Goal: Task Accomplishment & Management: Use online tool/utility

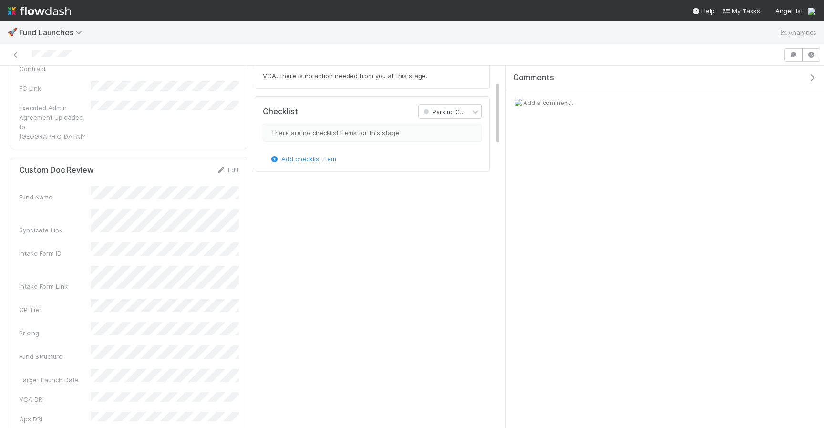
scroll to position [194, 462]
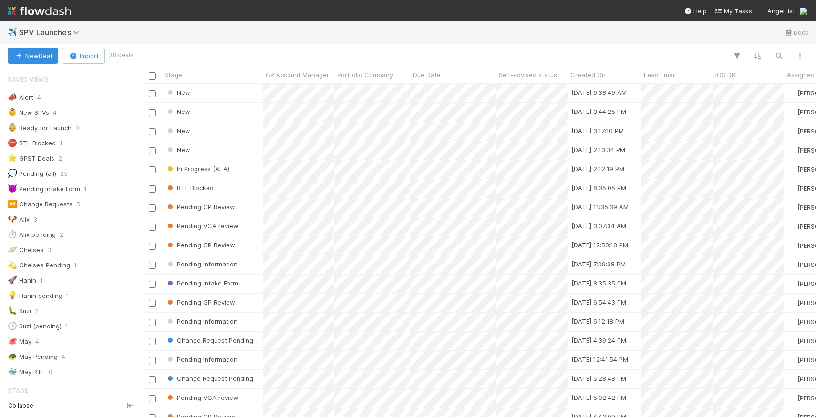
scroll to position [0, 0]
click at [253, 223] on div "Pending VCA review" at bounding box center [212, 226] width 101 height 19
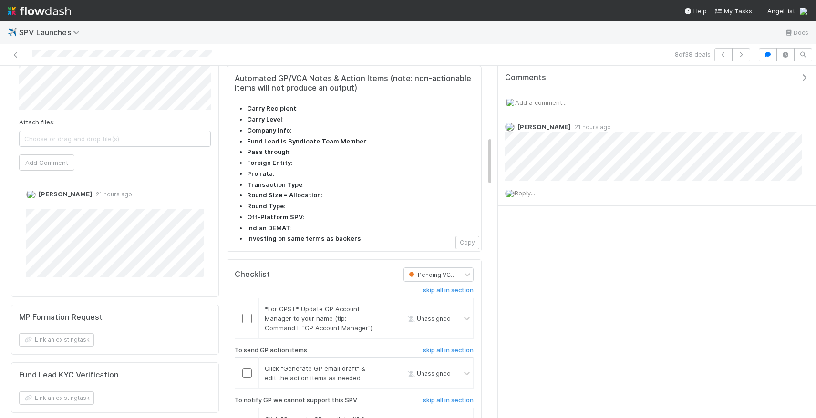
scroll to position [516, 0]
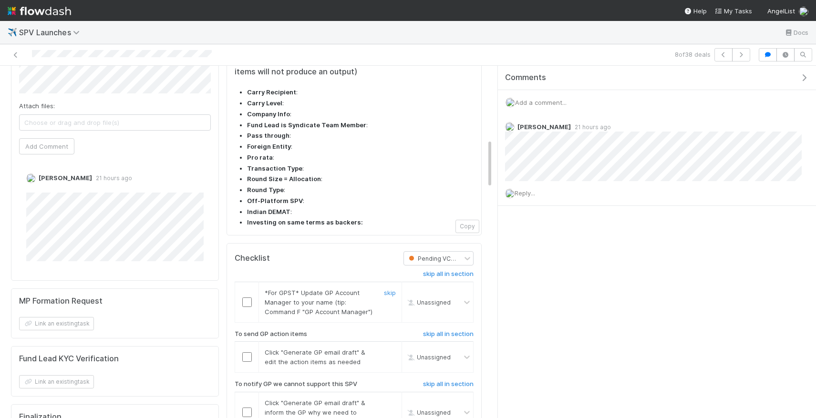
click at [245, 297] on input "checkbox" at bounding box center [247, 302] width 10 height 10
click at [247, 352] on input "checkbox" at bounding box center [247, 357] width 10 height 10
click at [460, 380] on h6 "skip all in section" at bounding box center [448, 384] width 51 height 8
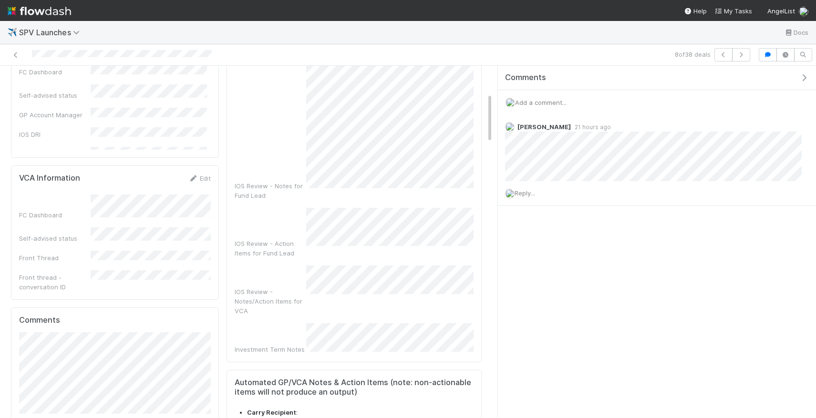
scroll to position [0, 0]
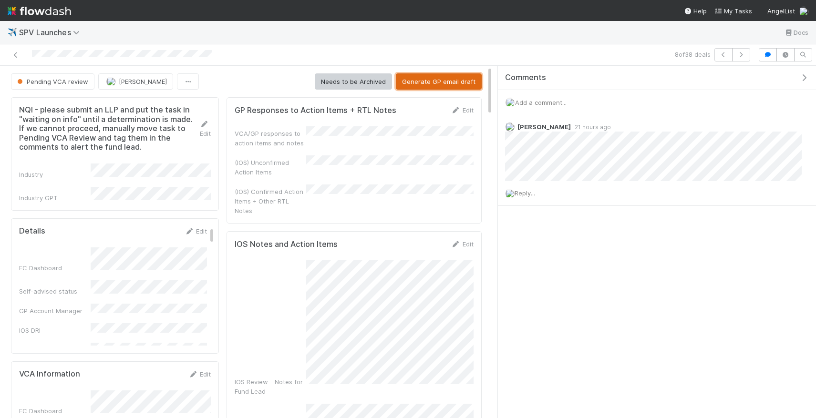
click at [452, 76] on button "Generate GP email draft" at bounding box center [439, 81] width 86 height 16
click at [452, 115] on form "GP Responses to Action Items + RTL Notes Edit VCA/GP responses to action items …" at bounding box center [354, 160] width 239 height 110
click at [459, 112] on icon at bounding box center [456, 110] width 10 height 6
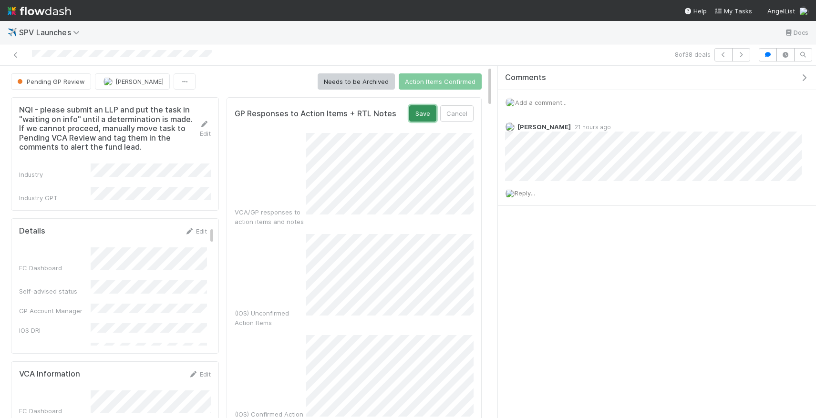
click at [419, 109] on button "Save" at bounding box center [422, 113] width 27 height 16
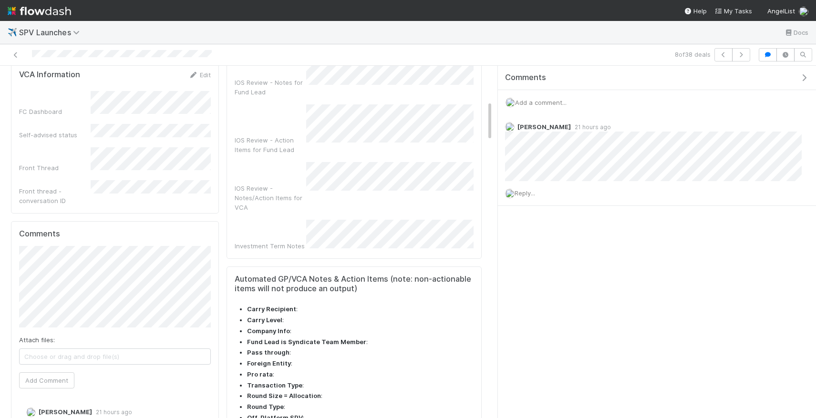
scroll to position [504, 0]
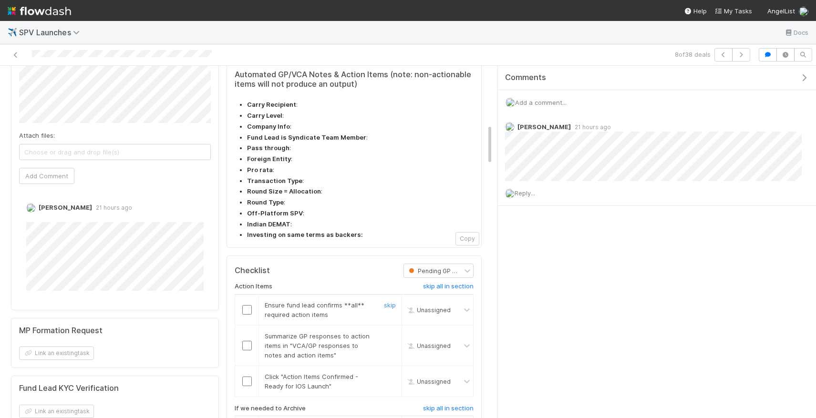
click at [251, 305] on input "checkbox" at bounding box center [247, 310] width 10 height 10
click at [247, 305] on input "checkbox" at bounding box center [247, 310] width 10 height 10
click at [245, 341] on input "checkbox" at bounding box center [247, 346] width 10 height 10
click at [246, 377] on input "checkbox" at bounding box center [247, 382] width 10 height 10
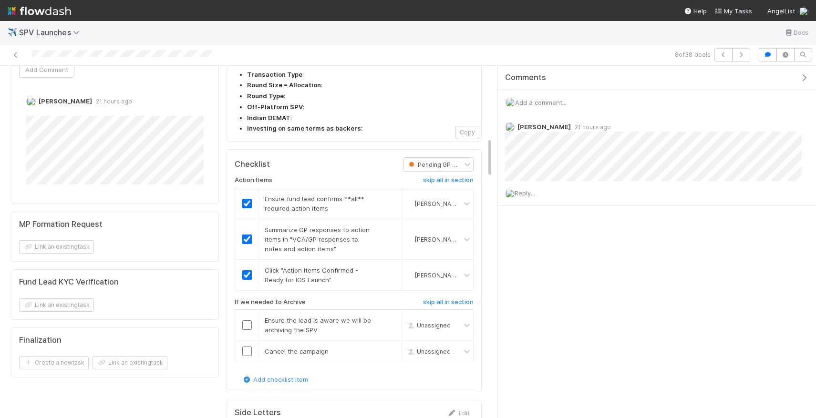
scroll to position [617, 0]
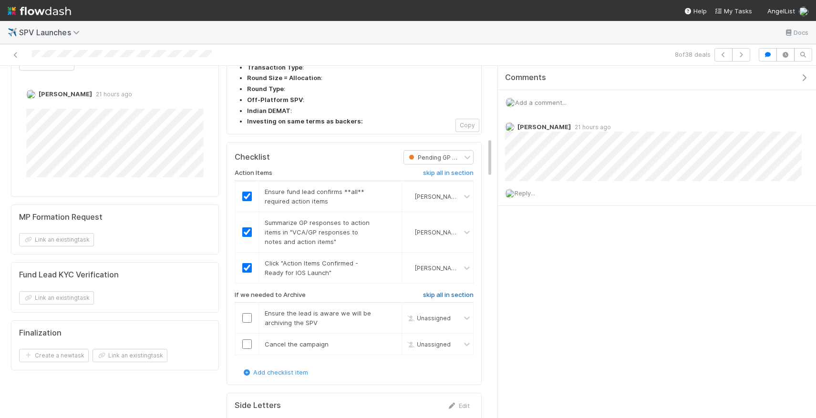
click at [439, 291] on h6 "skip all in section" at bounding box center [448, 295] width 51 height 8
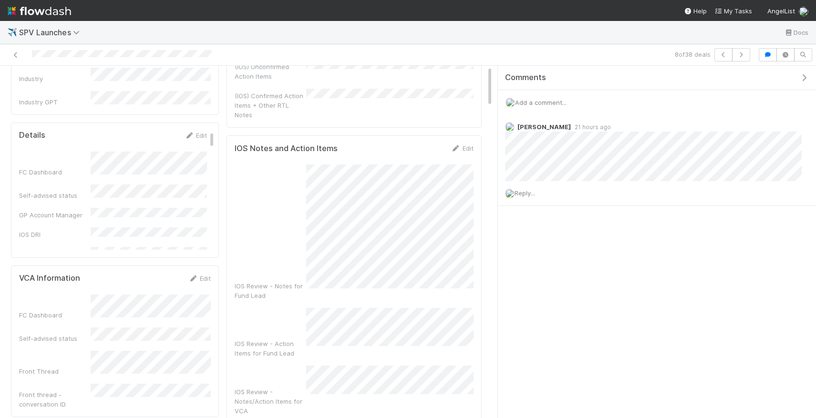
scroll to position [0, 0]
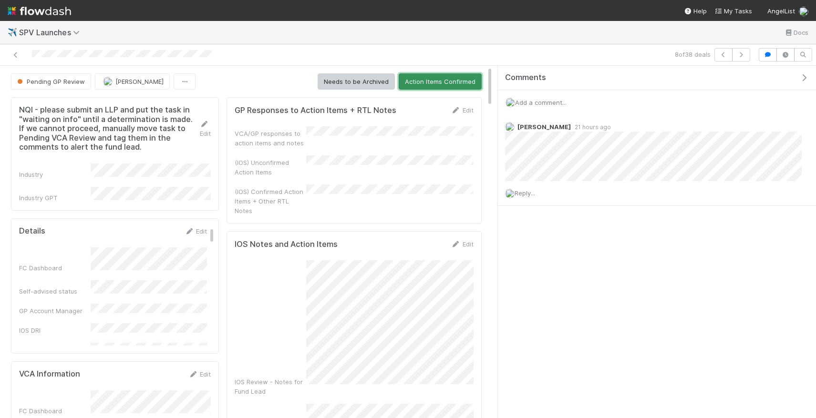
click at [449, 83] on button "Action Items Confirmed" at bounding box center [439, 81] width 83 height 16
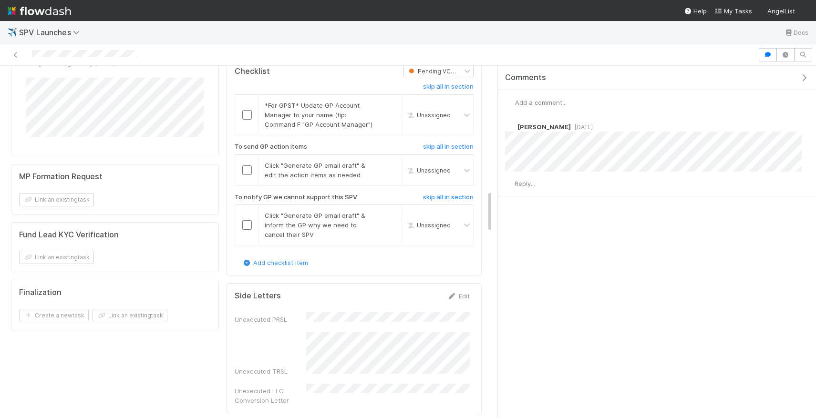
scroll to position [1004, 0]
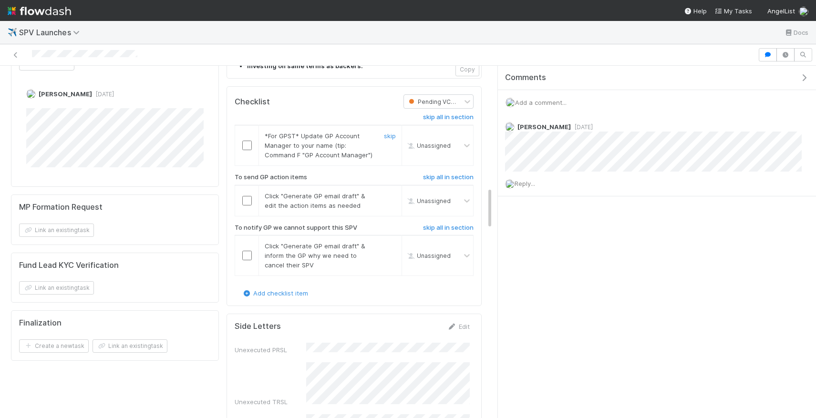
click at [249, 141] on input "checkbox" at bounding box center [247, 146] width 10 height 10
click at [243, 185] on td at bounding box center [247, 200] width 24 height 31
click at [245, 196] on input "checkbox" at bounding box center [247, 201] width 10 height 10
click at [453, 224] on h6 "skip all in section" at bounding box center [448, 228] width 51 height 8
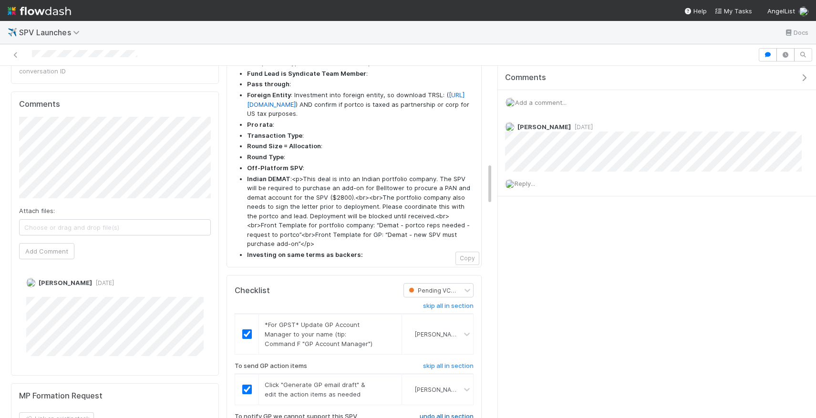
scroll to position [747, 0]
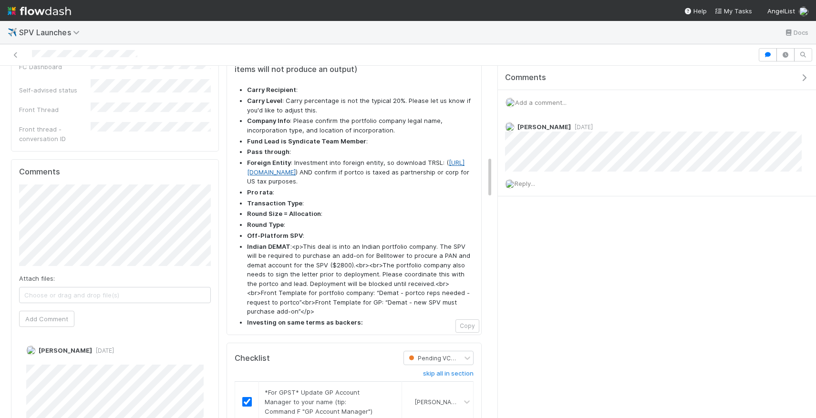
click at [373, 159] on link "https://docs.google.com/feeds/download/documents/export/Export?id=1RgVgxKThNk-s…" at bounding box center [355, 167] width 217 height 17
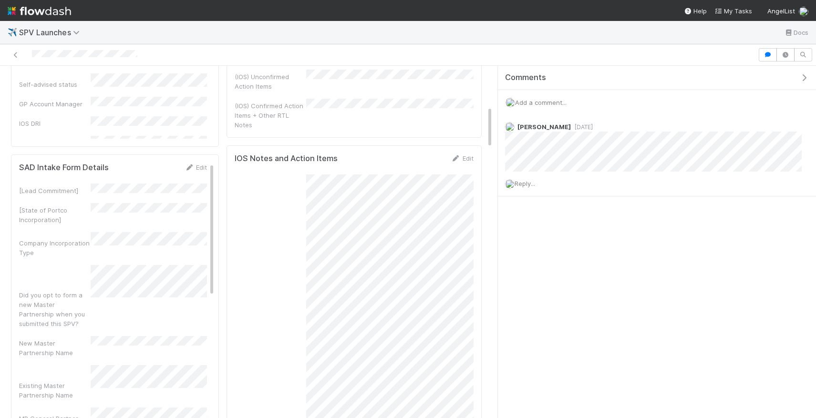
scroll to position [2, 0]
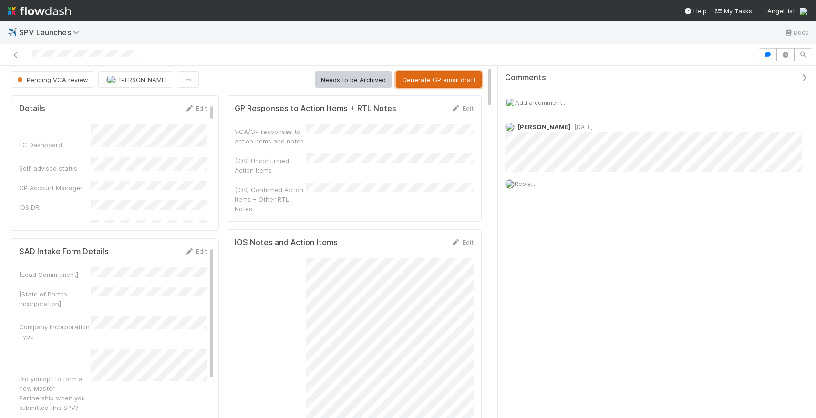
click at [446, 81] on button "Generate GP email draft" at bounding box center [439, 80] width 86 height 16
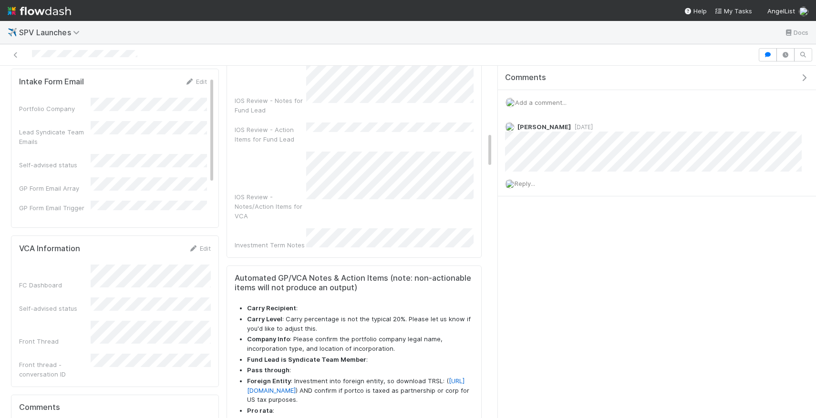
scroll to position [711, 0]
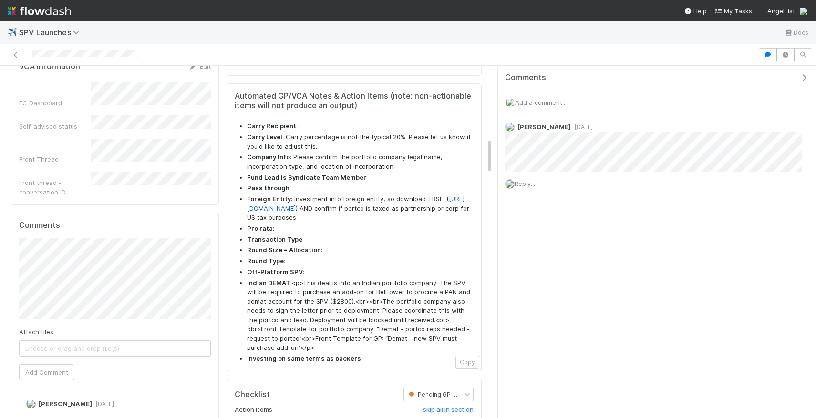
click at [412, 194] on li "Foreign Entity : Investment into foreign entity, so download TRSL: ( https://do…" at bounding box center [360, 208] width 226 height 28
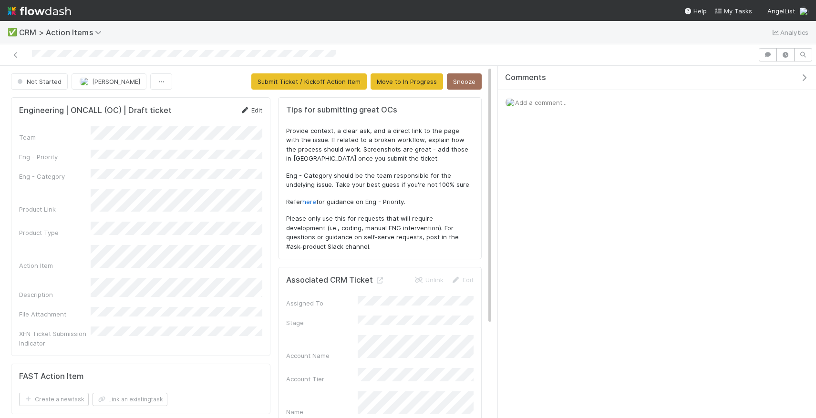
click at [250, 109] on link "Edit" at bounding box center [251, 110] width 22 height 8
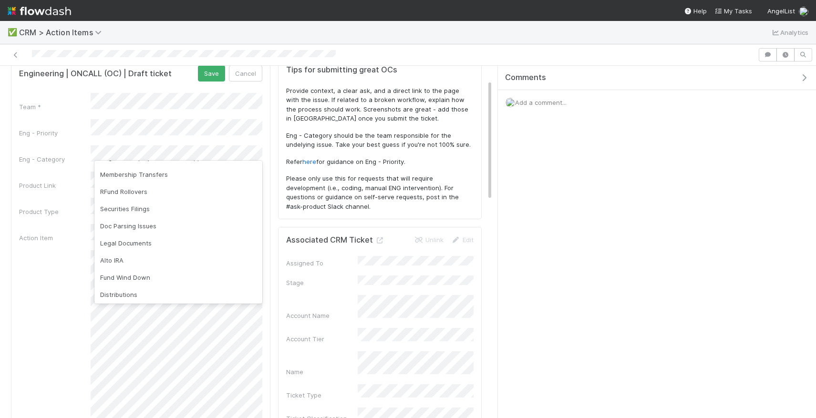
scroll to position [513, 0]
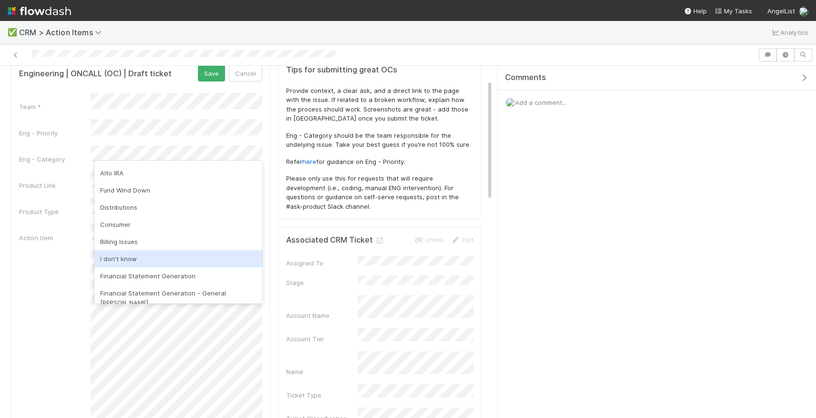
click at [176, 257] on div "I don't know" at bounding box center [178, 258] width 168 height 17
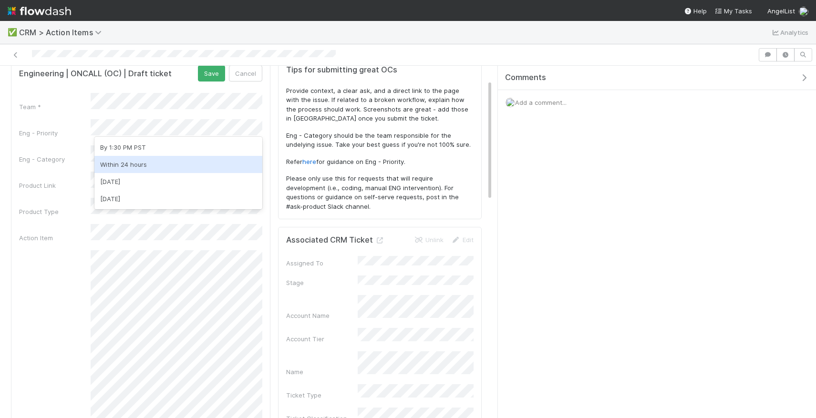
click at [196, 169] on div "Within 24 hours" at bounding box center [178, 164] width 168 height 17
click at [213, 83] on form "Engineering | ONCALL (OC) | Draft ticket Save Cancel Team * Eng - Priority Eng …" at bounding box center [140, 278] width 243 height 426
click at [213, 74] on button "Save" at bounding box center [211, 73] width 27 height 16
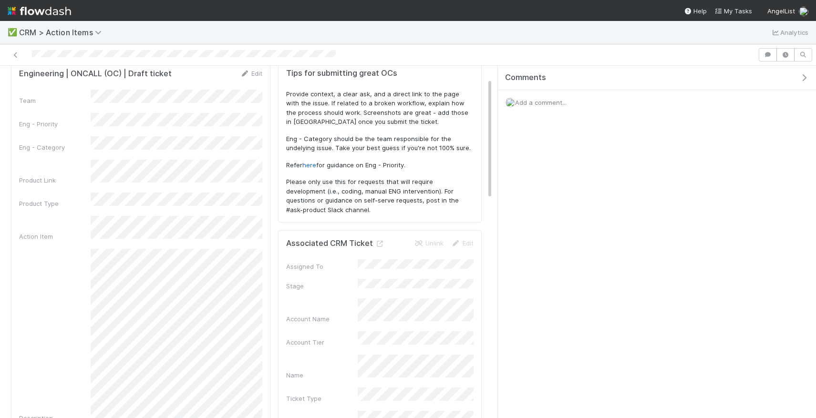
scroll to position [0, 0]
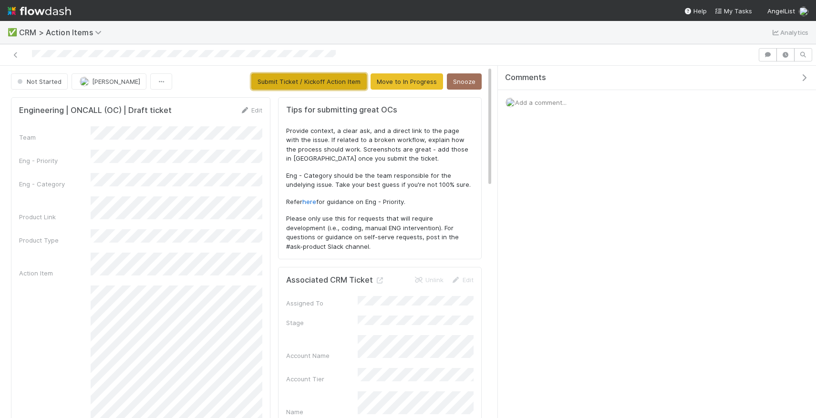
click at [262, 75] on button "Submit Ticket / Kickoff Action Item" at bounding box center [308, 81] width 115 height 16
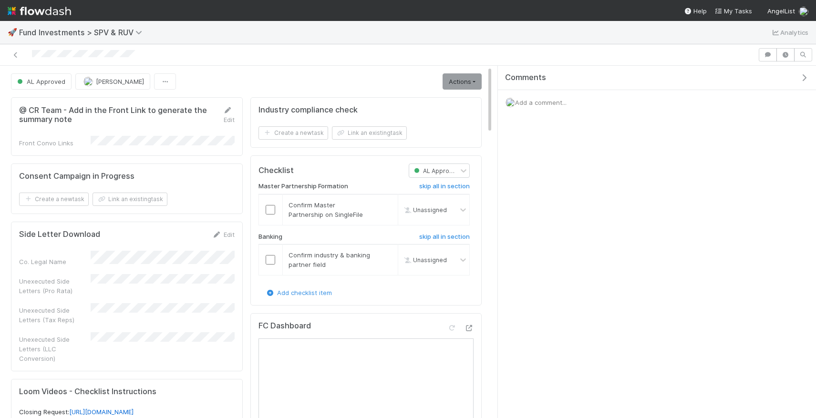
click at [228, 113] on div "Edit" at bounding box center [225, 114] width 18 height 19
click at [227, 111] on icon at bounding box center [228, 110] width 10 height 6
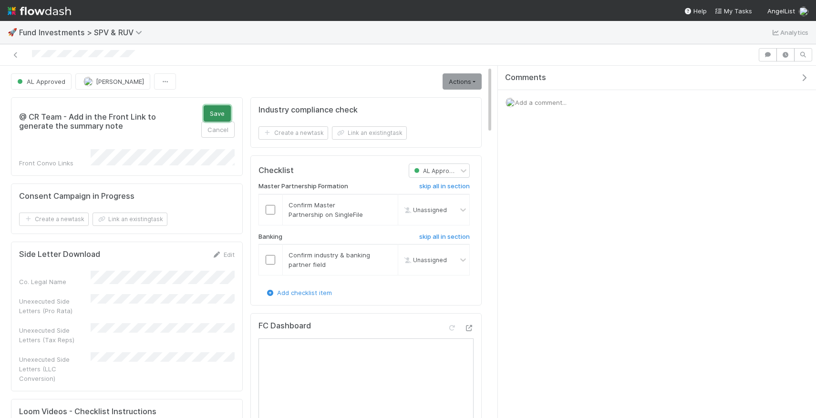
click at [218, 115] on button "Save" at bounding box center [217, 113] width 27 height 16
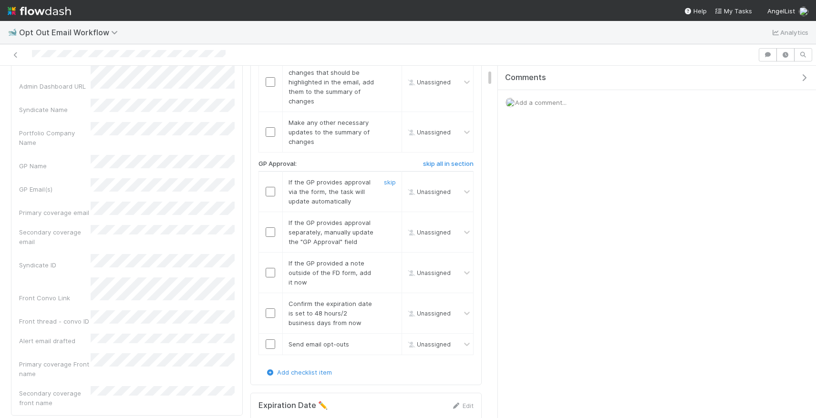
scroll to position [105, 0]
click at [560, 104] on span "Add a comment..." at bounding box center [540, 103] width 51 height 8
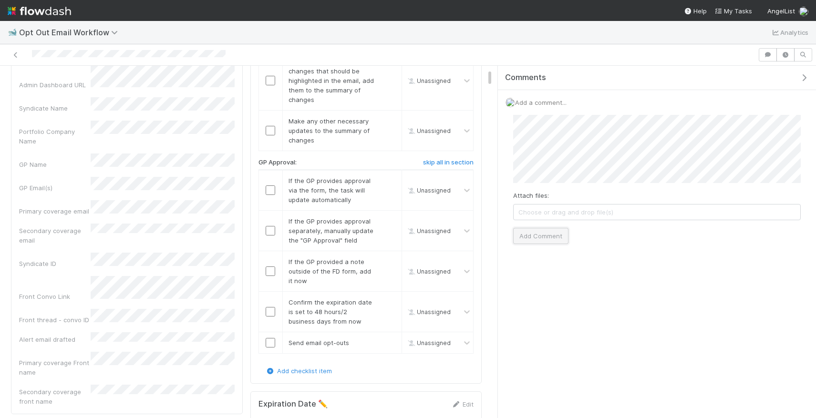
click at [554, 237] on button "Add Comment" at bounding box center [540, 236] width 55 height 16
